Goal: Book appointment/travel/reservation

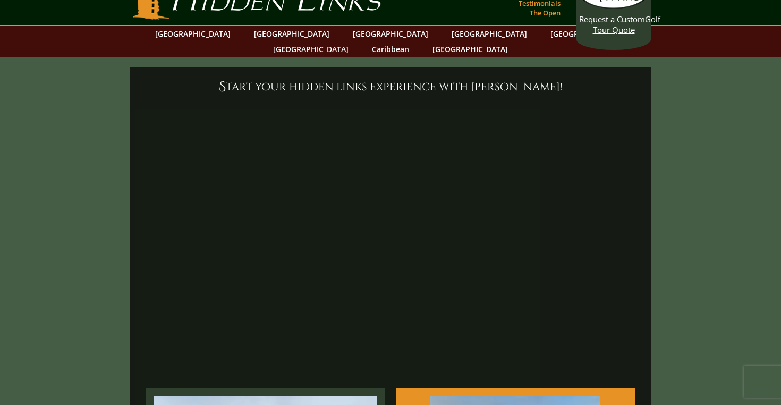
scroll to position [21, 0]
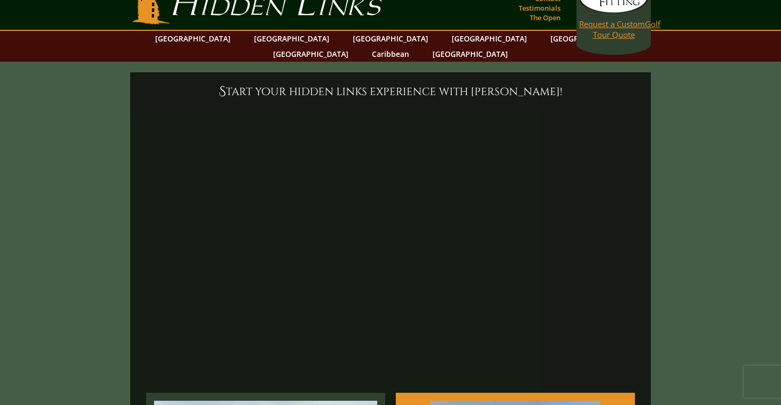
click at [616, 35] on link "Request a Custom Golf Tour Quote" at bounding box center [613, 10] width 69 height 58
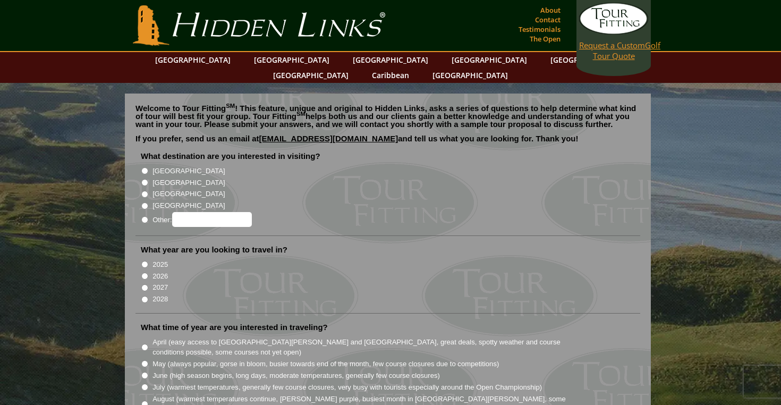
click at [619, 22] on link "Request a Custom Golf Tour Quote" at bounding box center [613, 32] width 69 height 58
